Goal: Check status: Check status

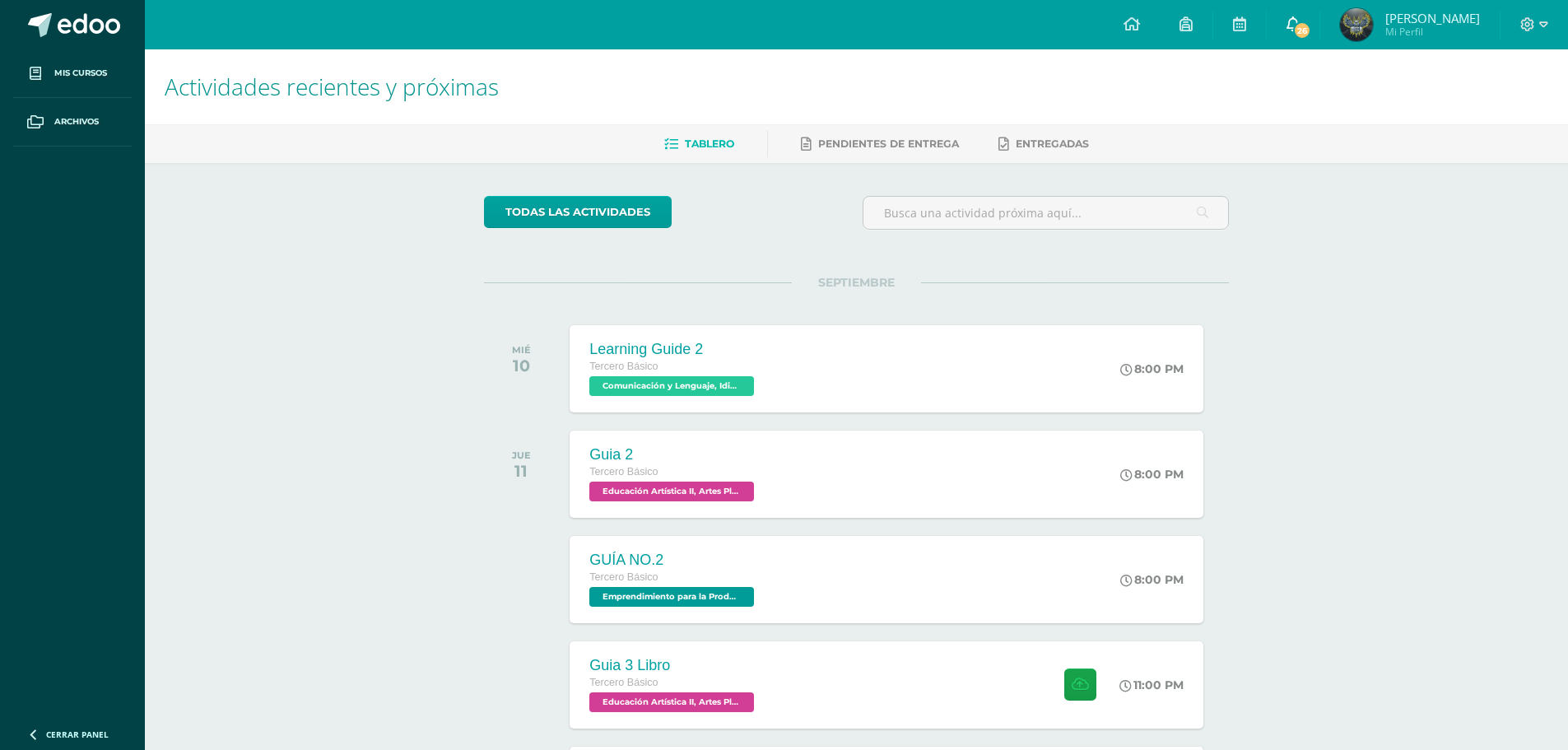
click at [1308, 29] on link "26" at bounding box center [1294, 24] width 53 height 50
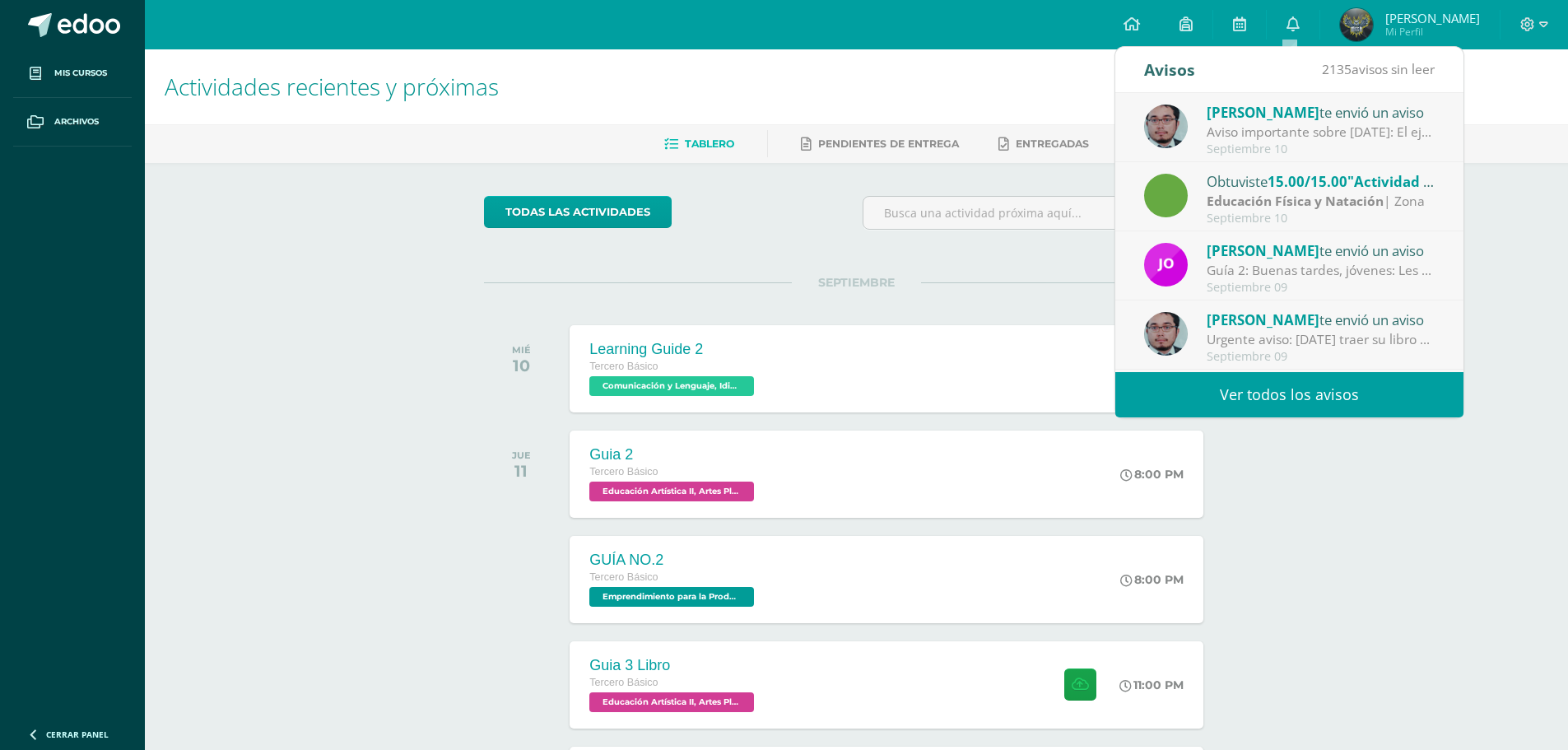
click at [1347, 207] on strong "Educación Física y Natación" at bounding box center [1294, 201] width 177 height 18
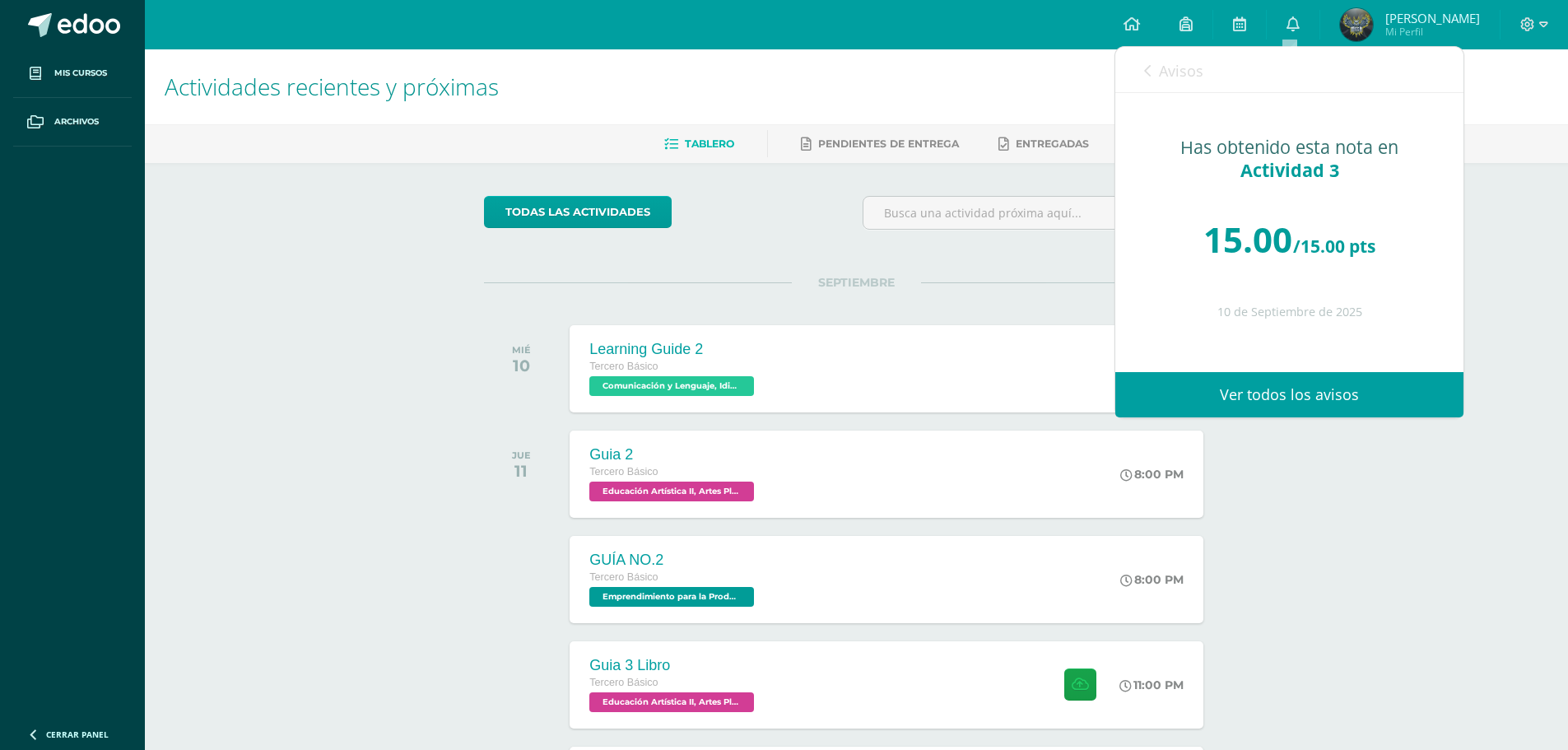
click at [1173, 74] on span "Avisos" at bounding box center [1181, 71] width 44 height 20
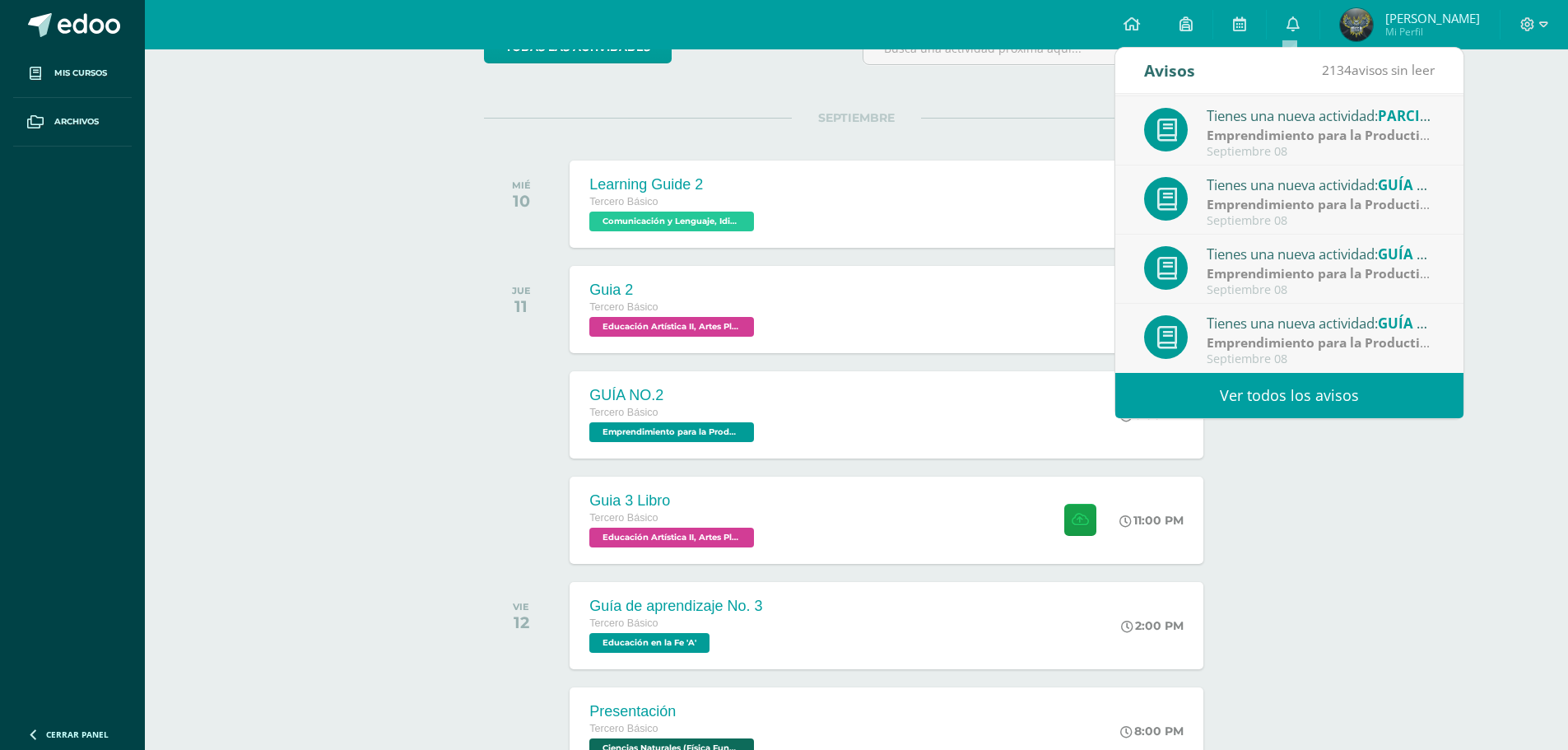
scroll to position [293, 0]
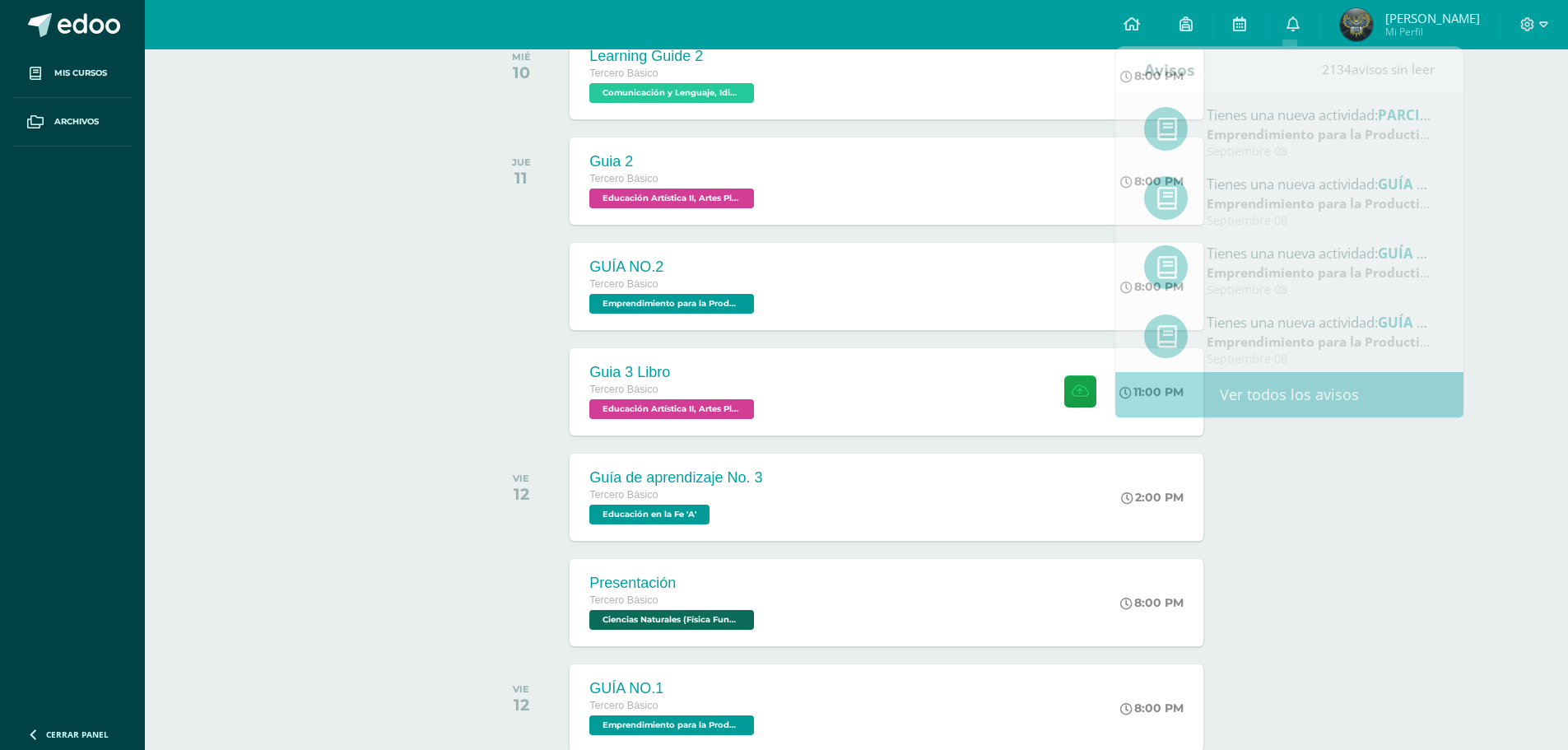
click at [447, 555] on div "Actividades recientes y próximas Tablero Pendientes de entrega Entregadas todas…" at bounding box center [856, 569] width 1423 height 1626
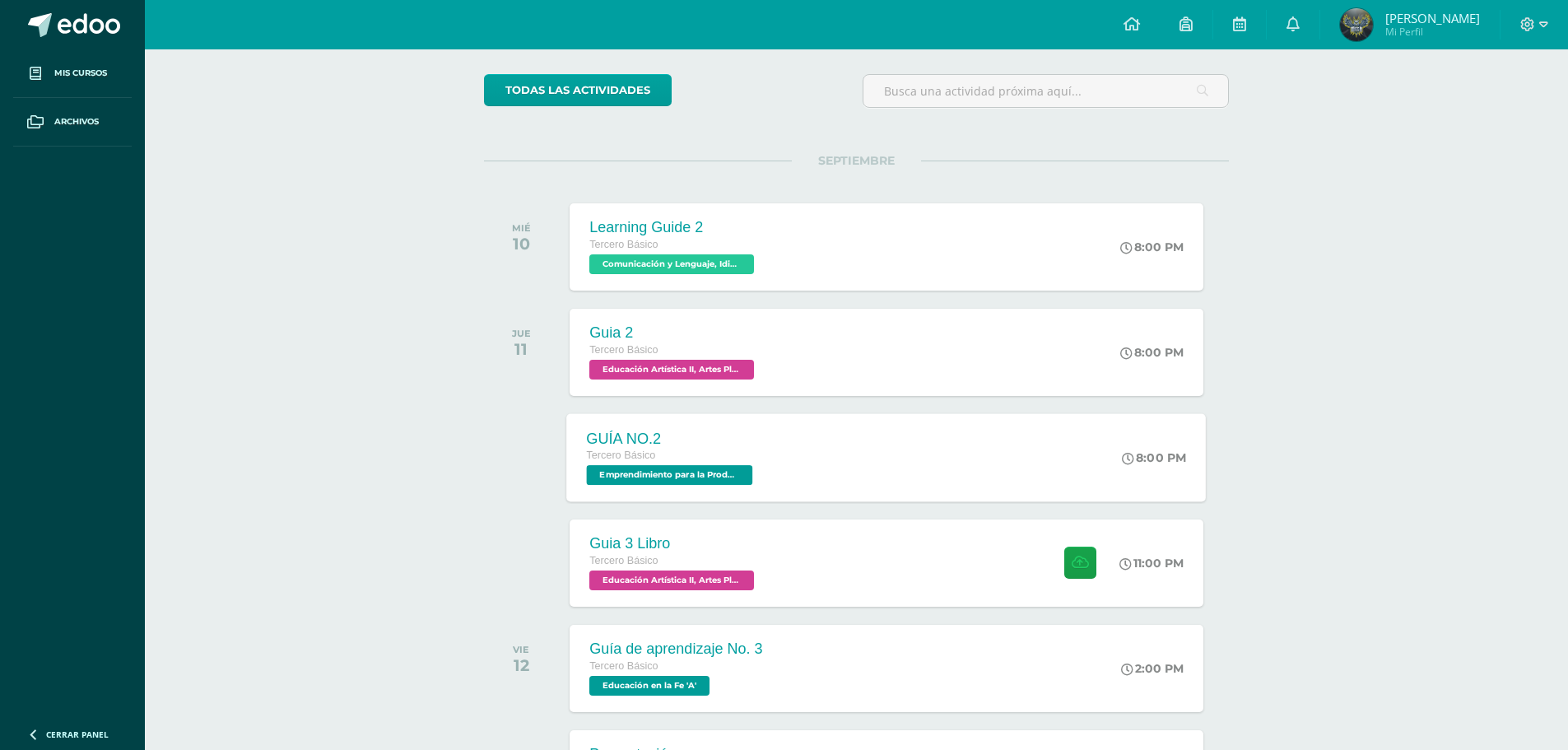
scroll to position [0, 0]
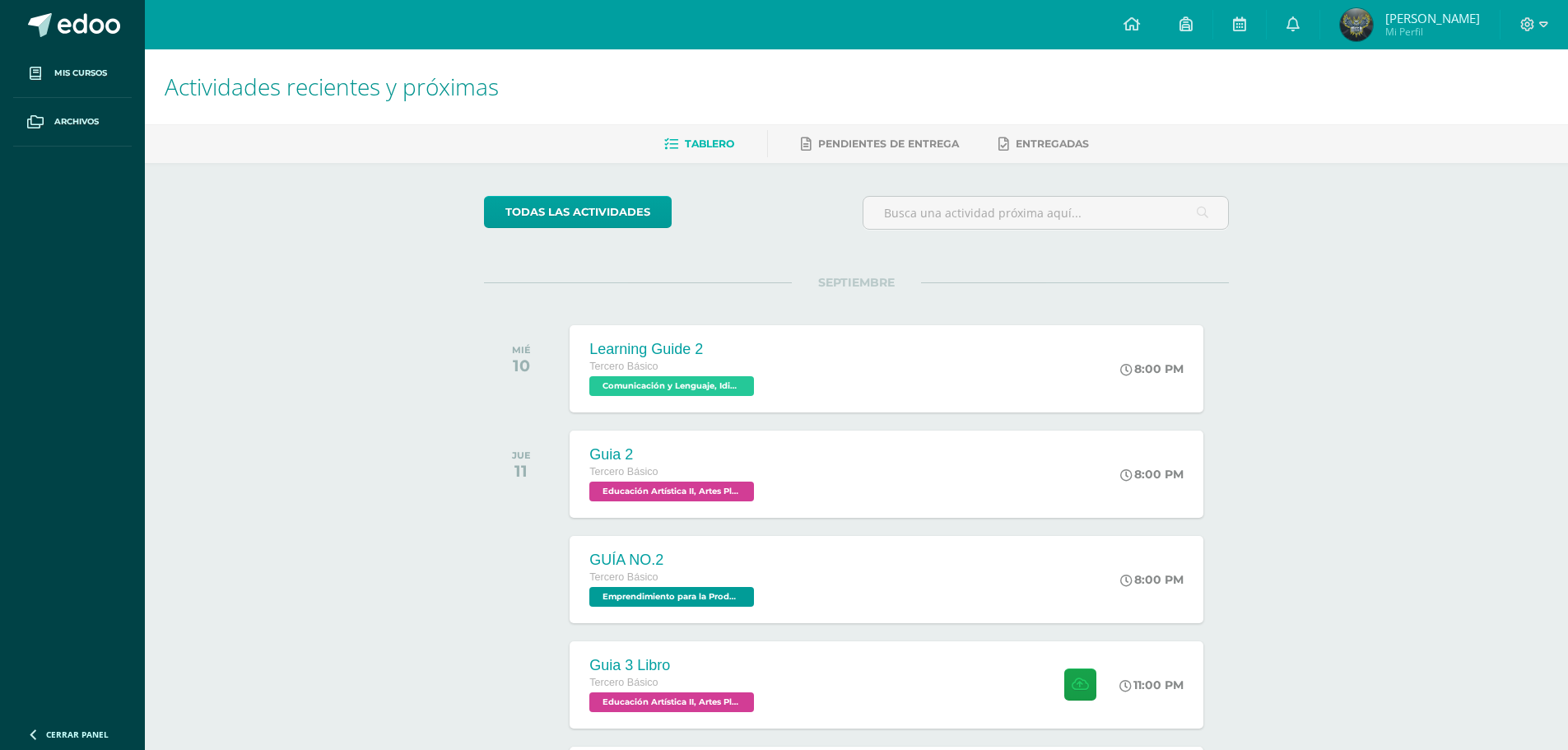
click at [1409, 26] on span "Mi Perfil" at bounding box center [1432, 31] width 95 height 14
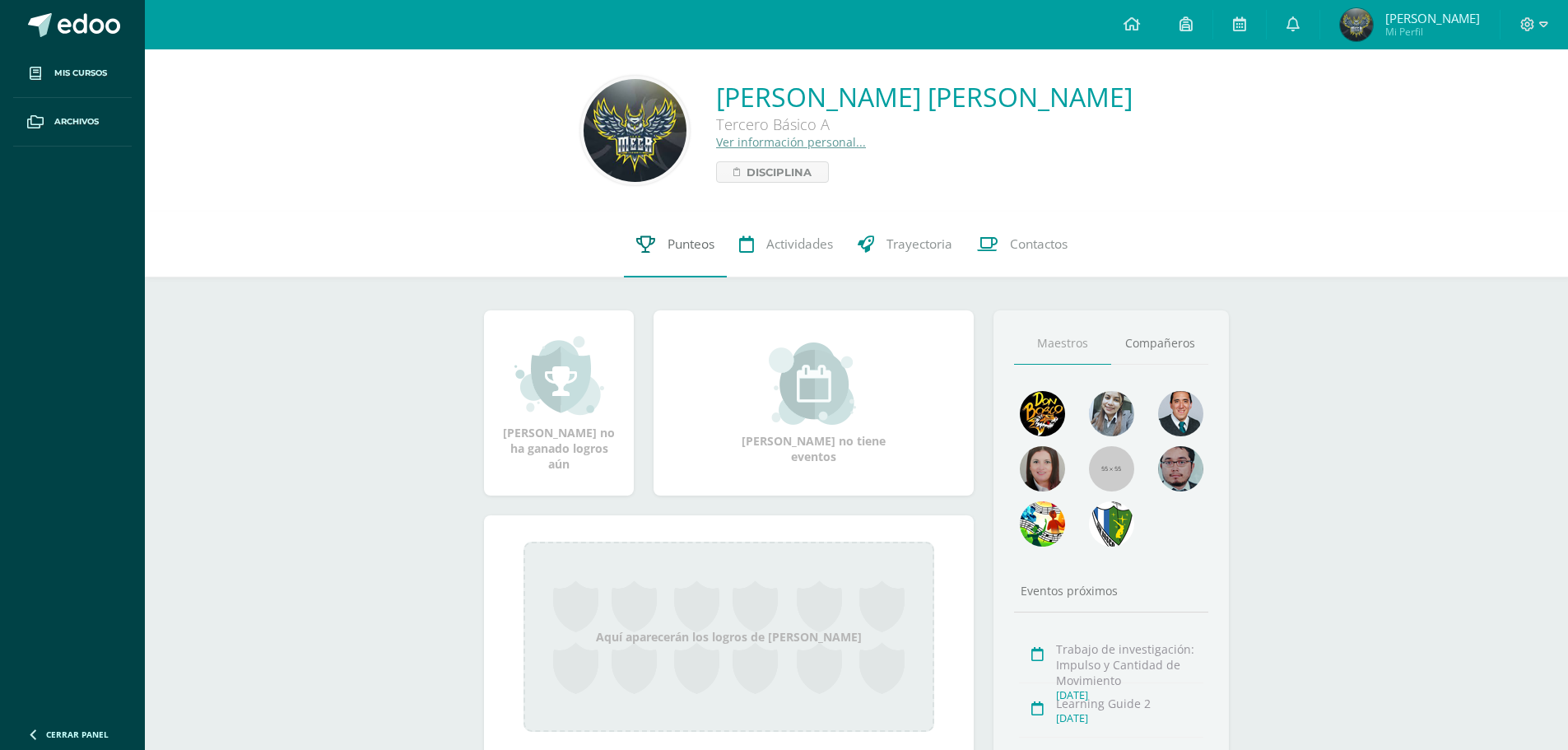
click at [645, 244] on icon at bounding box center [645, 244] width 19 height 17
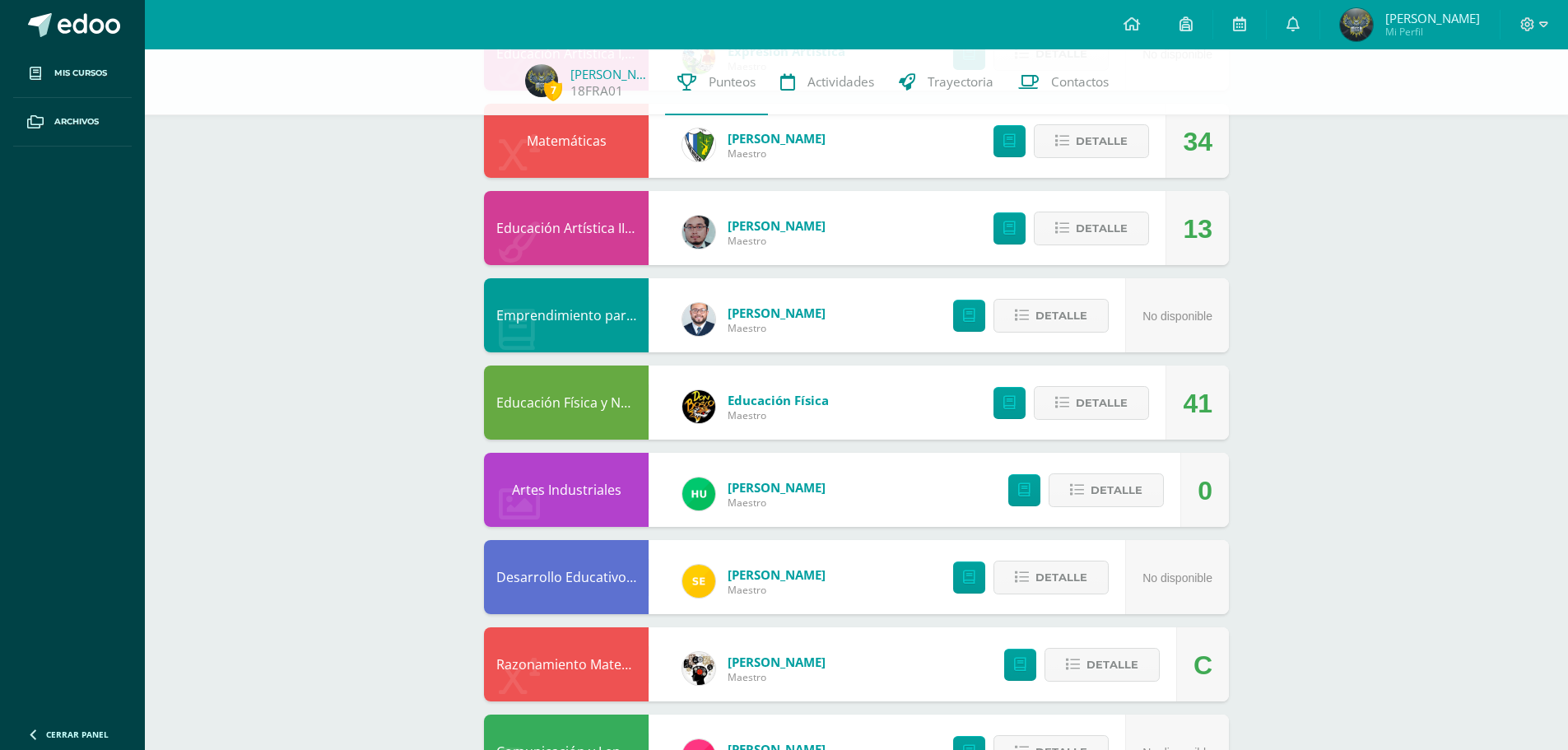
scroll to position [576, 0]
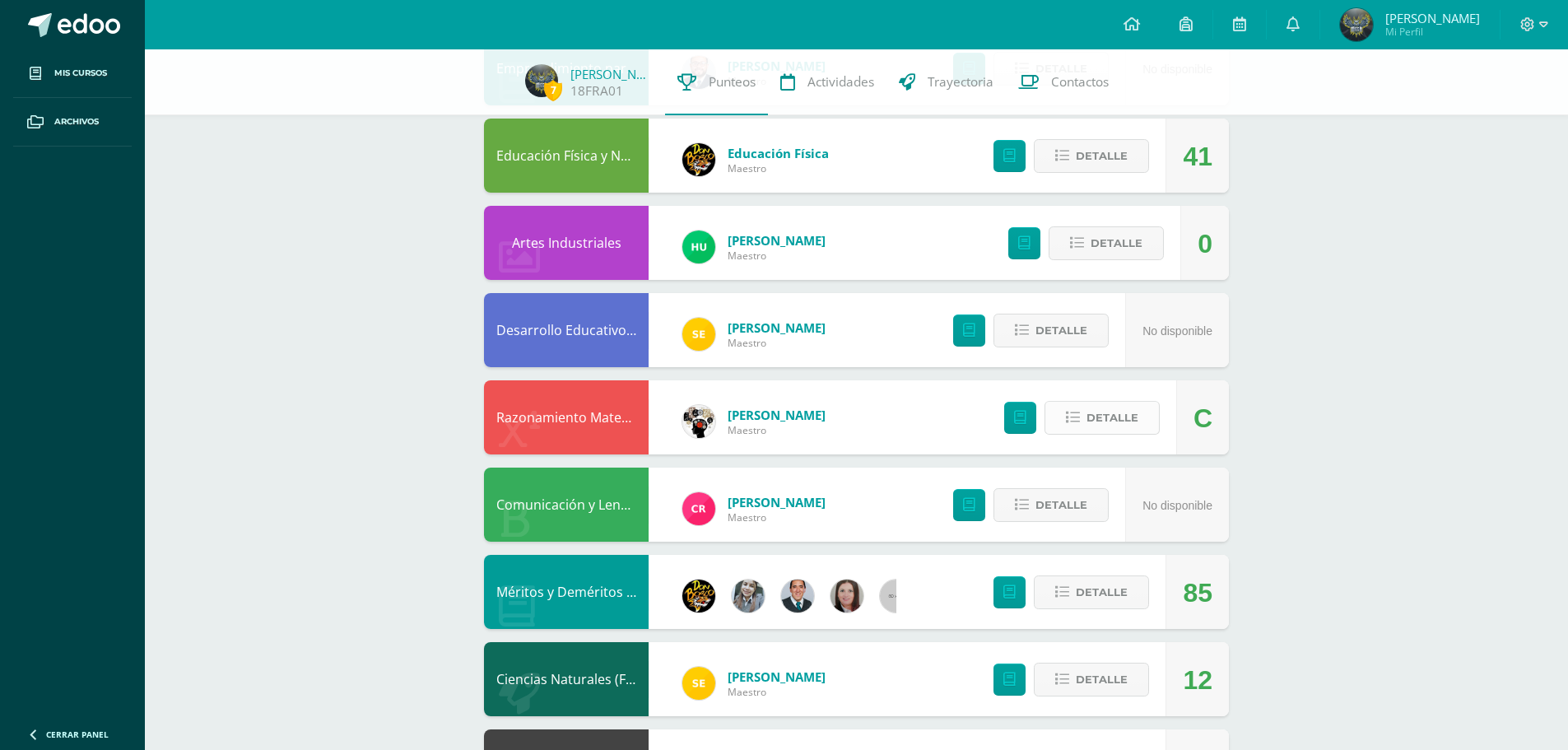
click at [1115, 418] on span "Detalle" at bounding box center [1112, 418] width 52 height 31
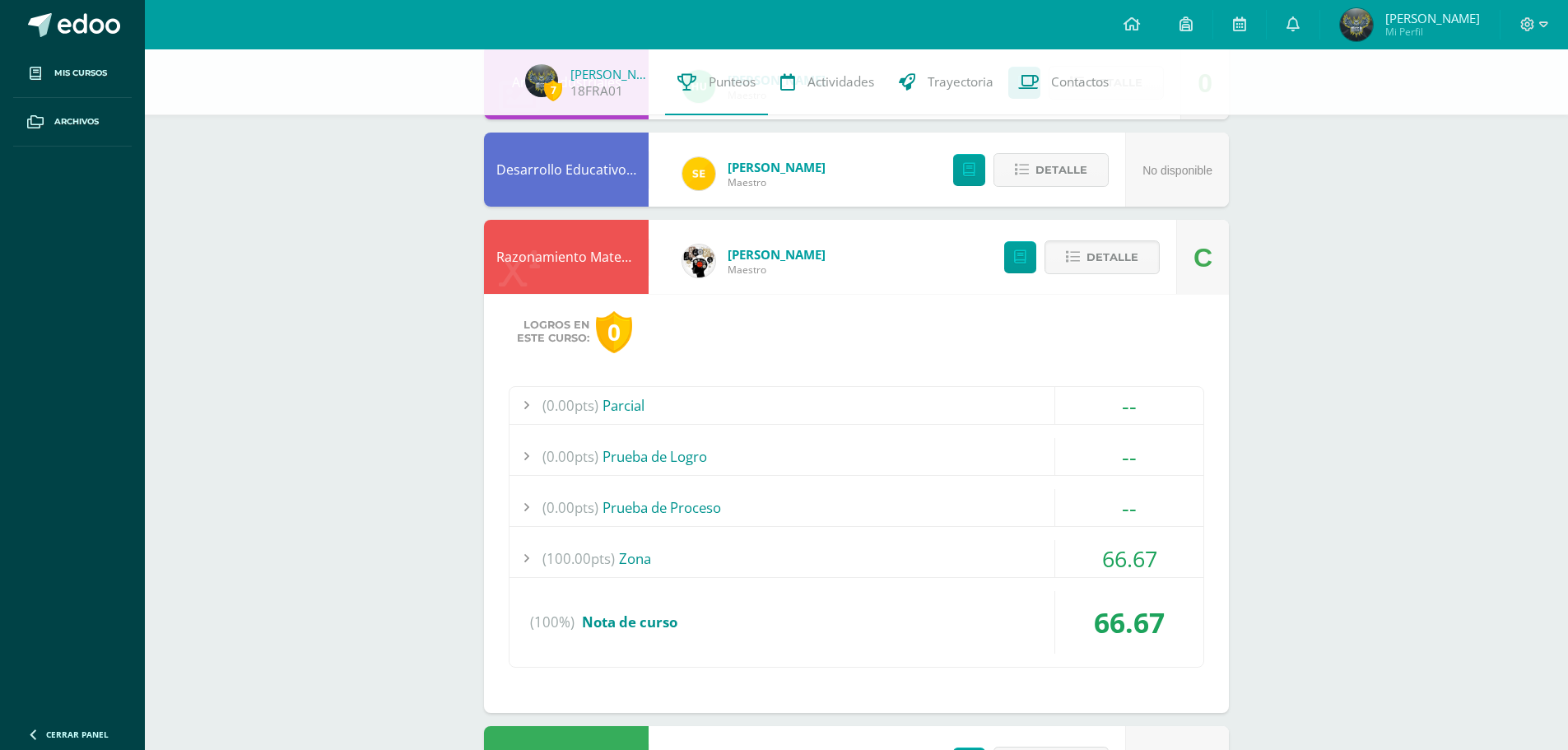
scroll to position [741, 0]
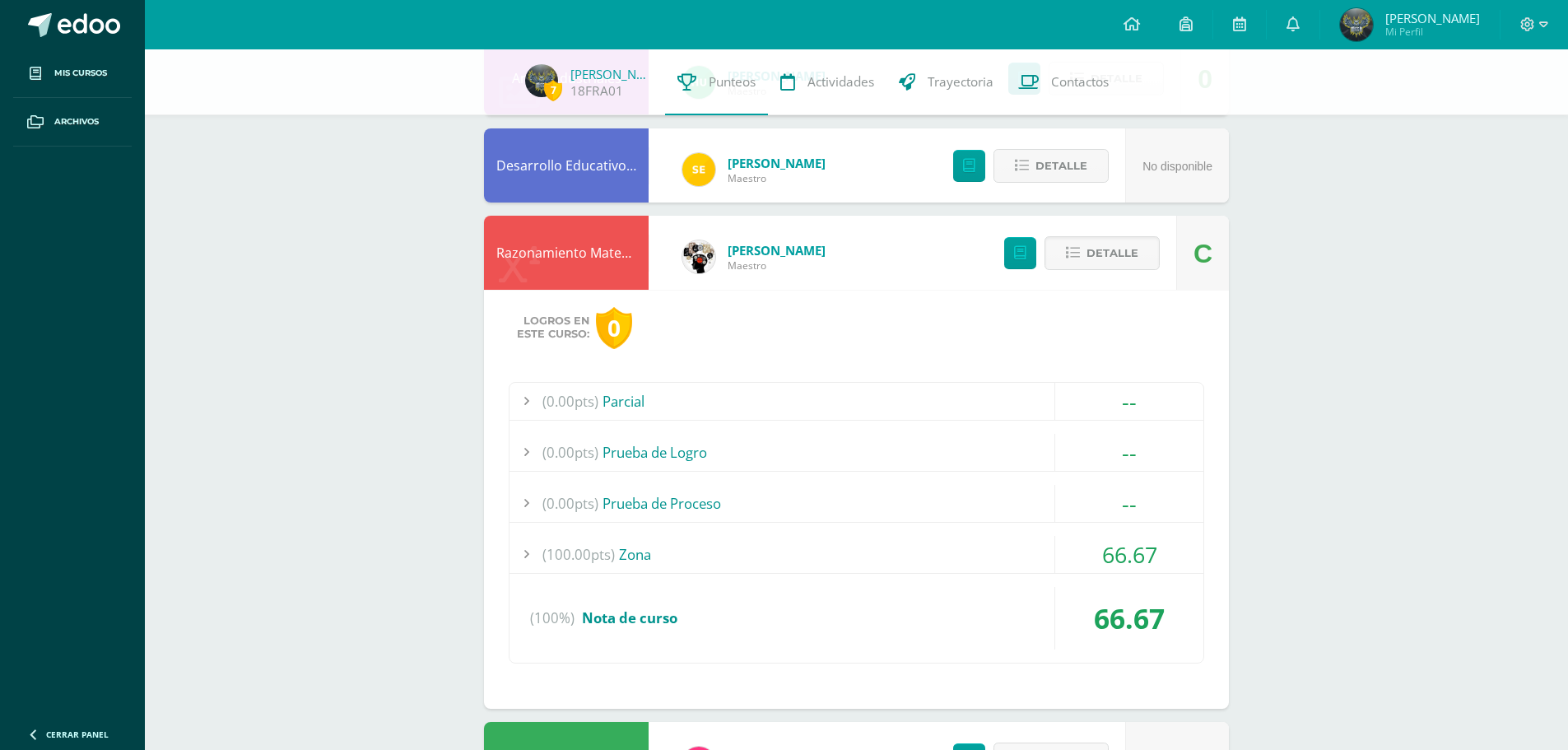
click at [878, 553] on div "(100.00pts) Zona" at bounding box center [857, 554] width 694 height 37
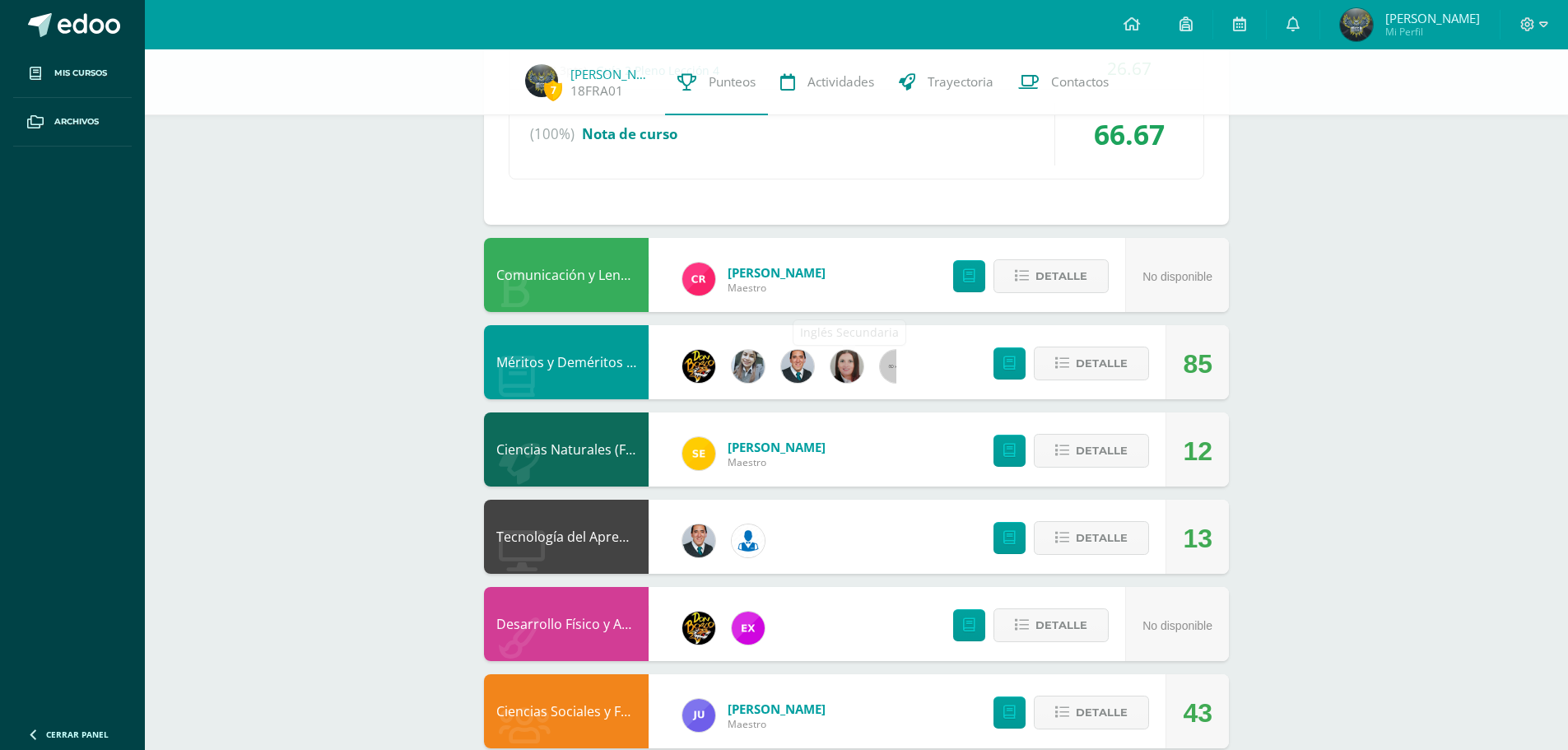
scroll to position [1334, 0]
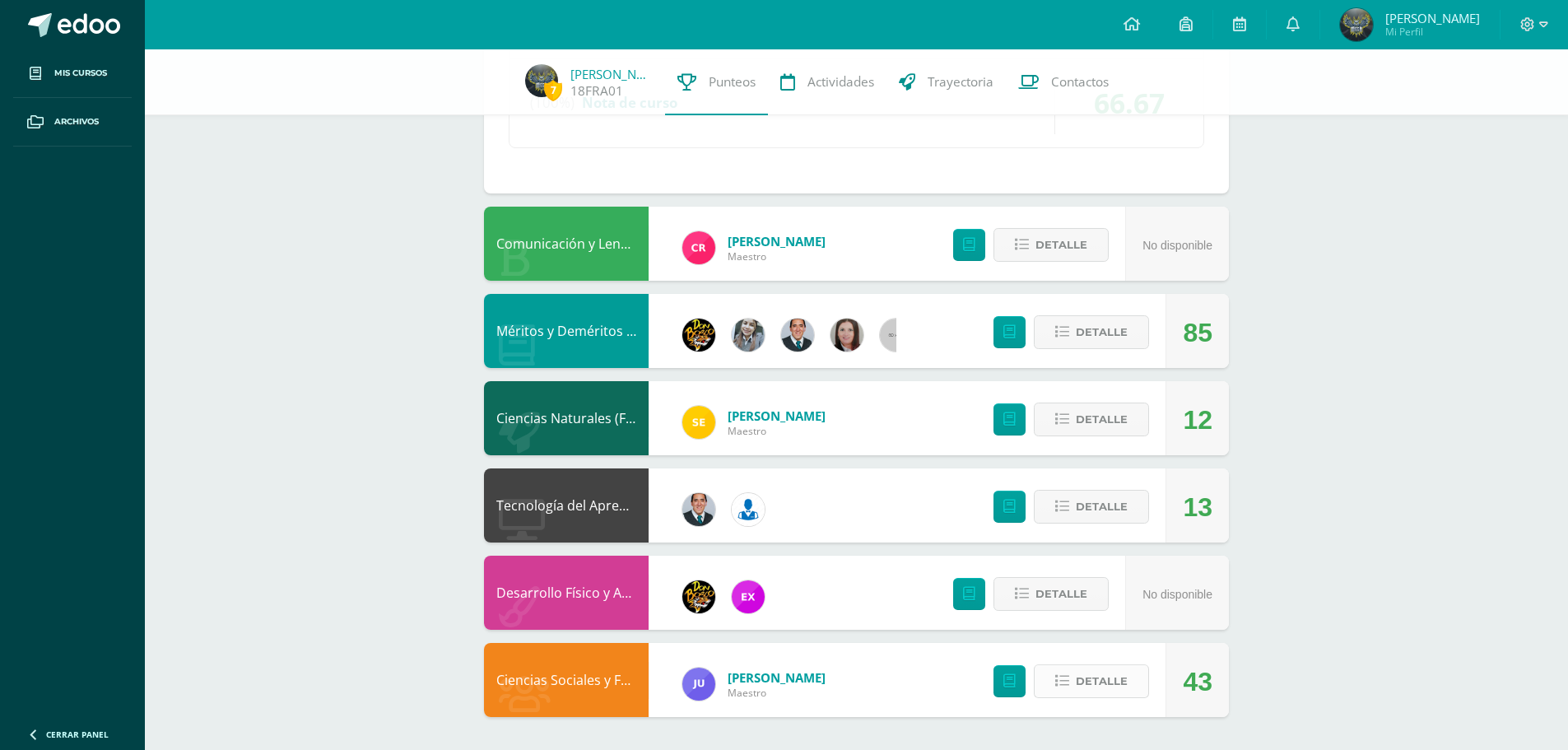
click at [1129, 682] on button "Detalle" at bounding box center [1091, 680] width 115 height 34
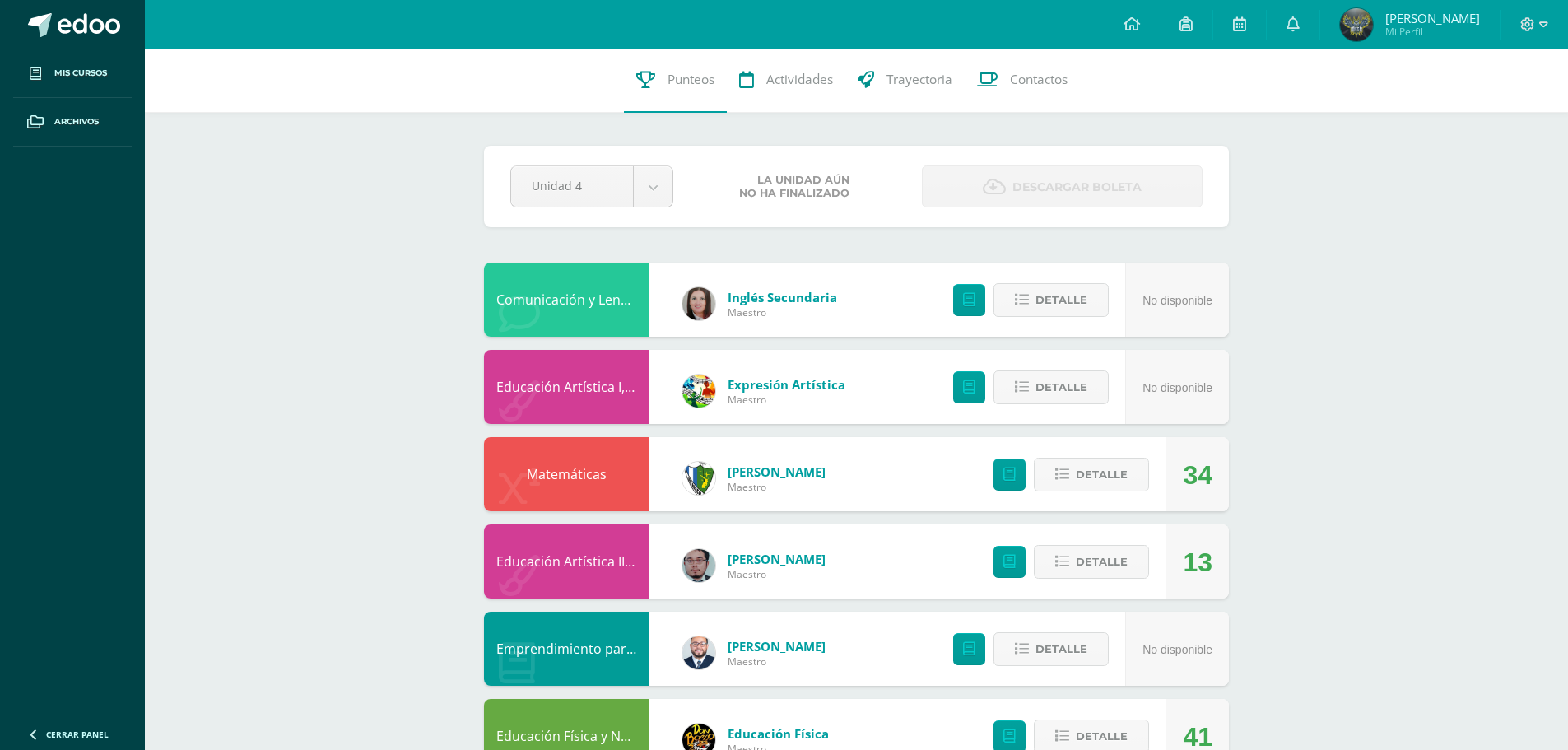
scroll to position [0, 0]
